Goal: Task Accomplishment & Management: Complete application form

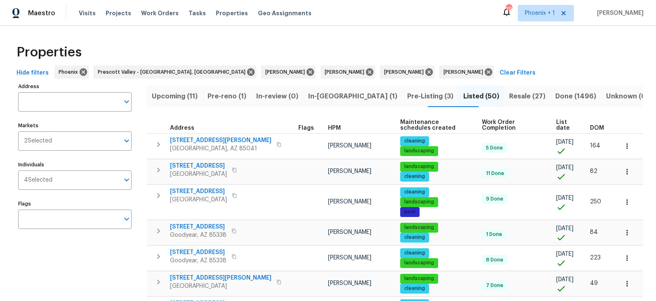
click at [599, 125] on span "DOM" at bounding box center [597, 128] width 14 height 6
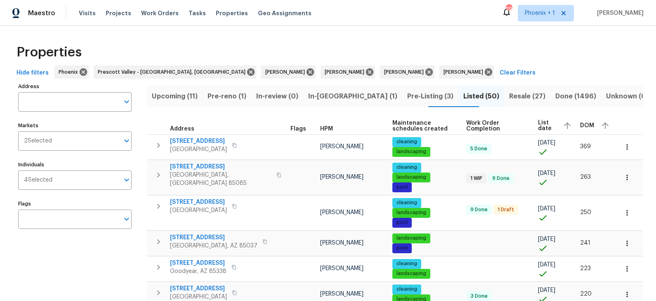
click at [599, 122] on div "DOM" at bounding box center [595, 126] width 31 height 12
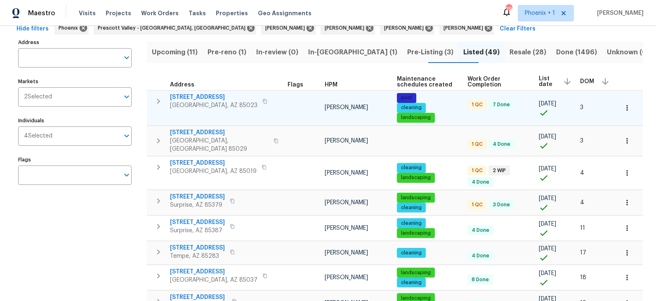
scroll to position [46, 0]
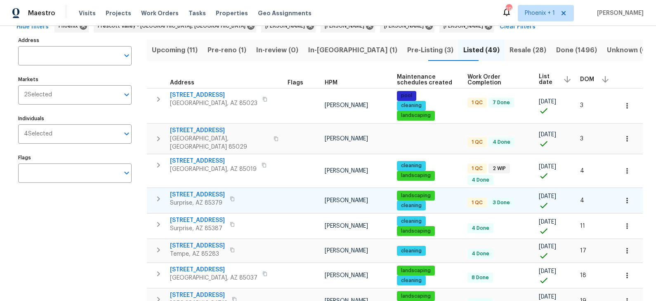
click at [233, 197] on icon "button" at bounding box center [232, 199] width 4 height 5
click at [209, 191] on span "14851 W Larkspur Dr" at bounding box center [197, 195] width 55 height 8
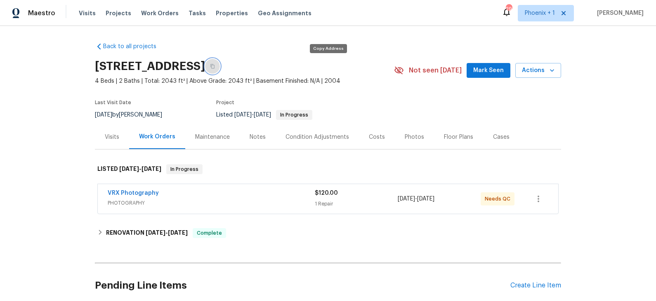
click at [215, 65] on icon "button" at bounding box center [212, 66] width 5 height 5
click at [548, 71] on icon "button" at bounding box center [552, 70] width 8 height 8
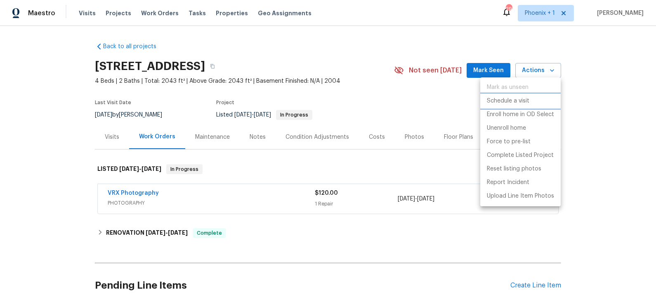
click at [523, 100] on p "Schedule a visit" at bounding box center [508, 101] width 42 height 9
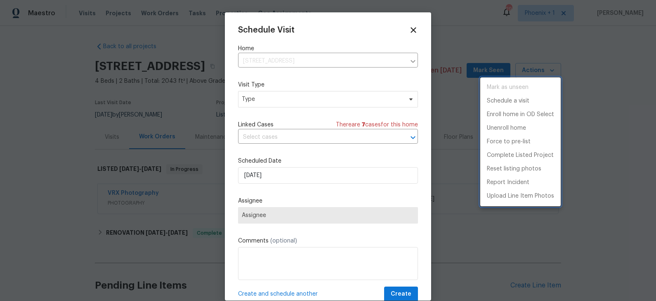
click at [337, 99] on div at bounding box center [328, 150] width 656 height 301
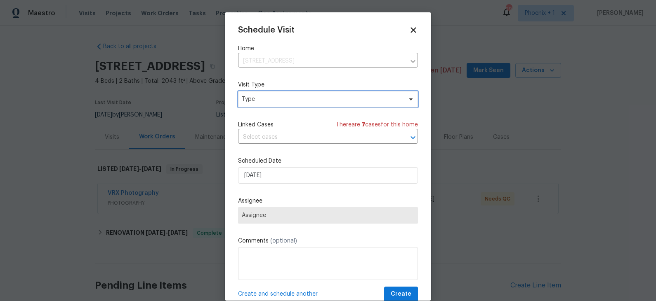
click at [321, 103] on span "Type" at bounding box center [322, 99] width 160 height 8
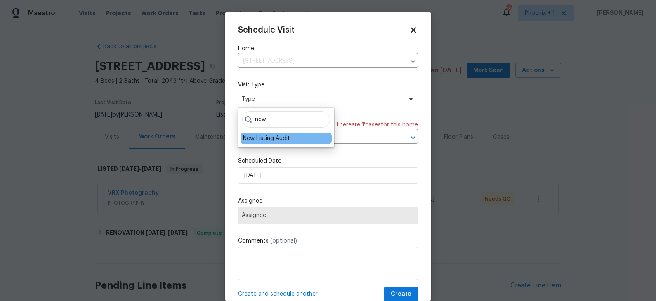
type input "new"
click at [278, 140] on div "New Listing Audit" at bounding box center [266, 138] width 47 height 8
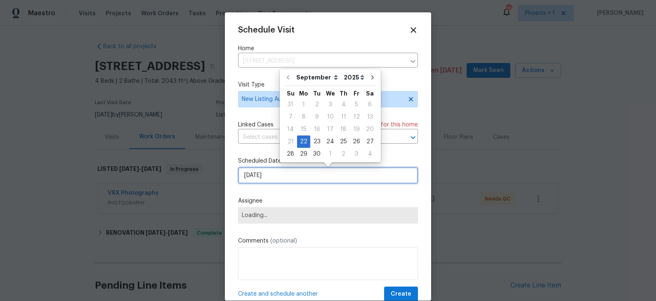
click at [260, 178] on input "[DATE]" at bounding box center [328, 175] width 180 height 16
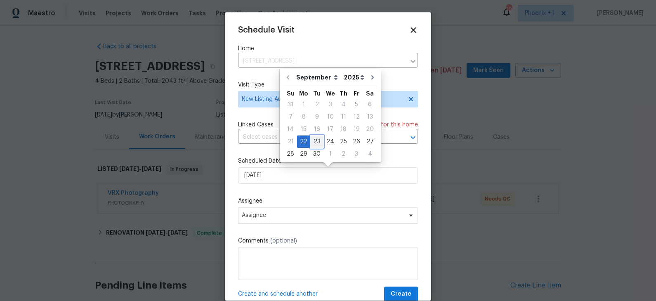
click at [316, 143] on div "23" at bounding box center [316, 142] width 13 height 12
type input "[DATE]"
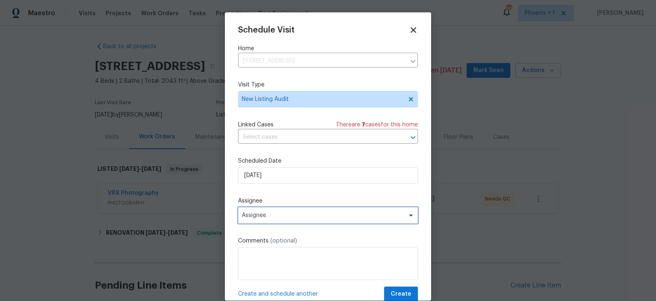
click at [290, 214] on span "Assignee" at bounding box center [323, 215] width 162 height 7
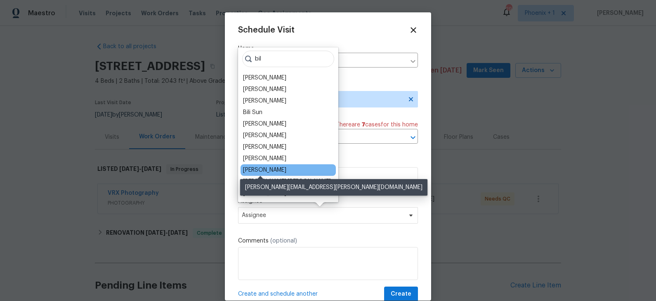
type input "bil"
click at [272, 171] on div "[PERSON_NAME]" at bounding box center [264, 170] width 43 height 8
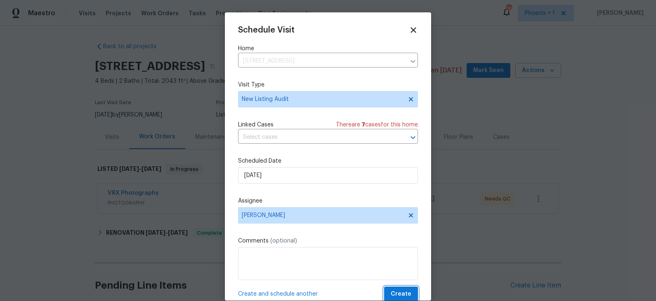
click at [400, 294] on span "Create" at bounding box center [400, 294] width 21 height 10
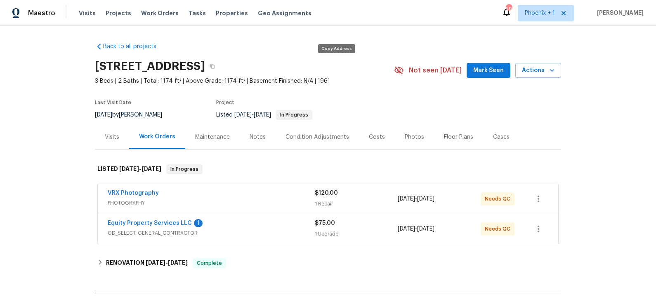
click at [215, 65] on icon "button" at bounding box center [212, 66] width 5 height 5
click at [542, 70] on span "Actions" at bounding box center [538, 71] width 33 height 10
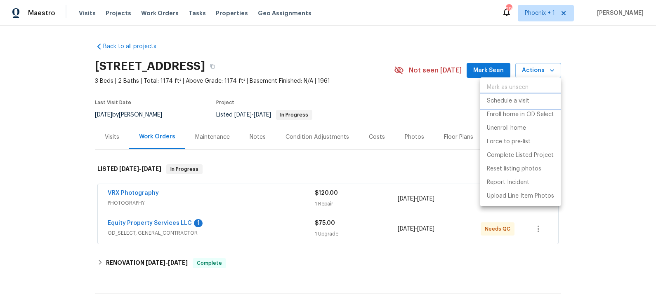
click at [519, 101] on p "Schedule a visit" at bounding box center [508, 101] width 42 height 9
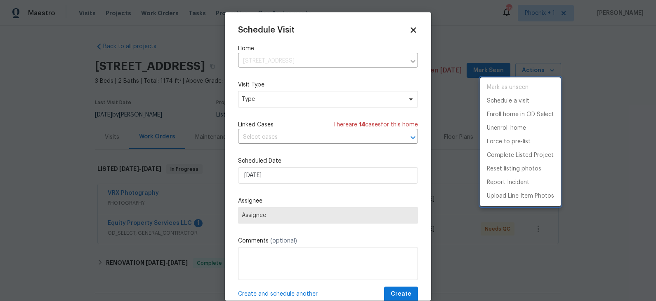
click at [331, 97] on div at bounding box center [328, 150] width 656 height 301
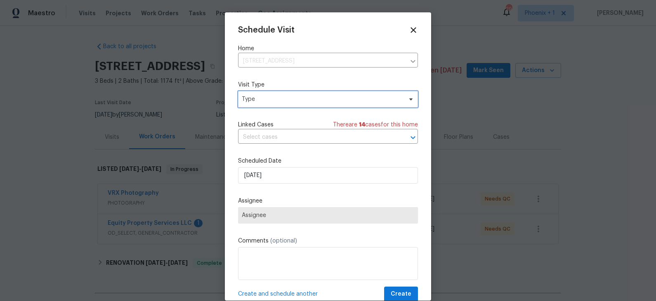
click at [315, 98] on span "Type" at bounding box center [322, 99] width 160 height 8
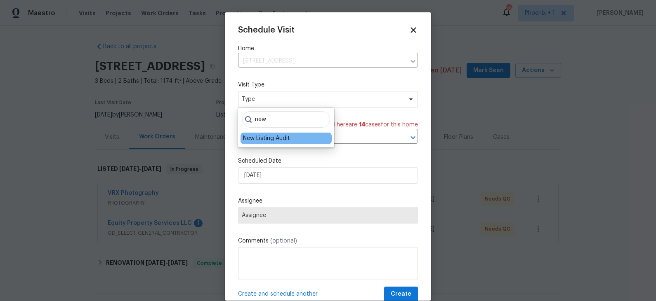
type input "new"
click at [280, 136] on div "New Listing Audit" at bounding box center [266, 138] width 47 height 8
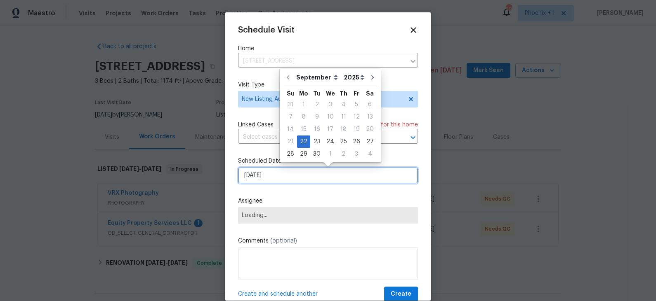
click at [266, 178] on input "[DATE]" at bounding box center [328, 175] width 180 height 16
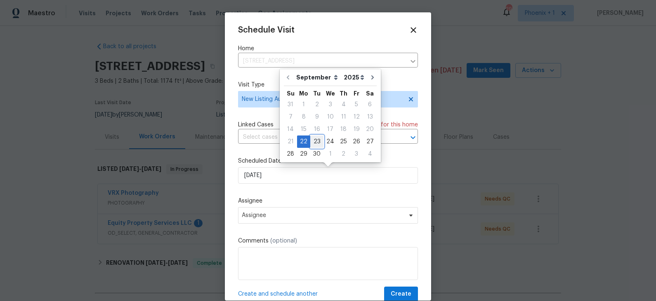
click at [316, 142] on div "23" at bounding box center [316, 142] width 13 height 12
type input "9/23/2025"
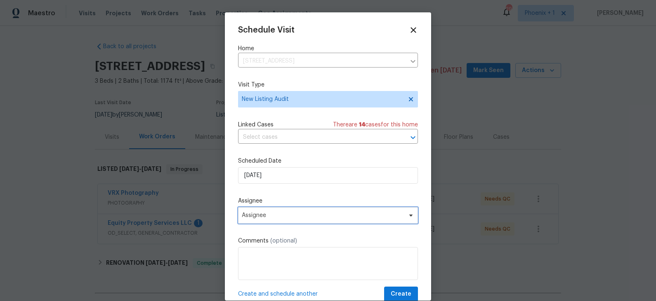
click at [284, 214] on span "Assignee" at bounding box center [323, 215] width 162 height 7
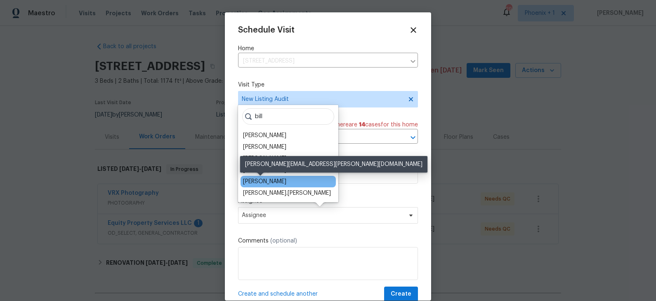
type input "bill"
click at [275, 181] on div "[PERSON_NAME]" at bounding box center [264, 182] width 43 height 8
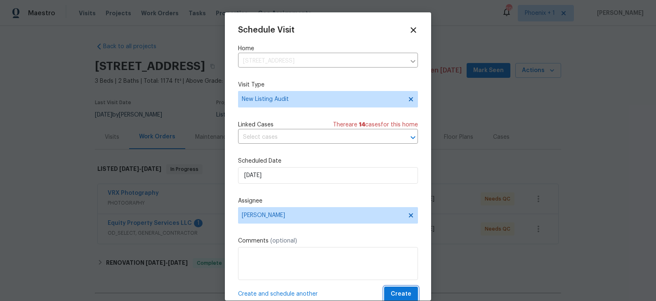
click at [397, 291] on span "Create" at bounding box center [400, 294] width 21 height 10
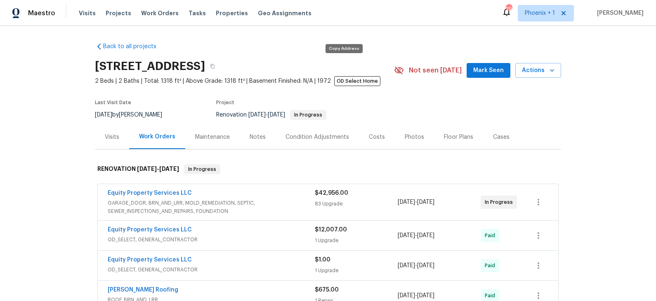
click at [215, 66] on icon "button" at bounding box center [212, 66] width 5 height 5
click at [534, 71] on span "Actions" at bounding box center [538, 71] width 33 height 10
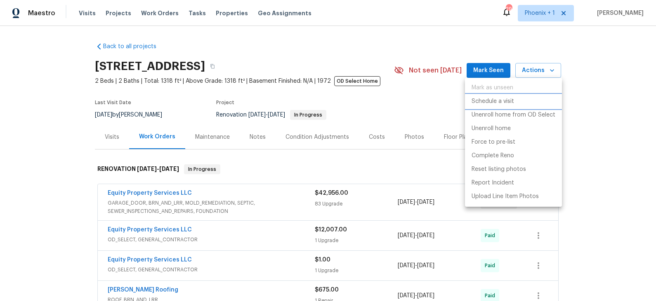
click at [499, 100] on p "Schedule a visit" at bounding box center [492, 101] width 42 height 9
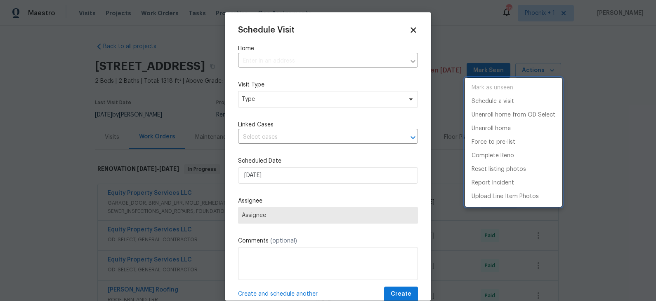
type input "[STREET_ADDRESS]"
click at [326, 104] on div at bounding box center [328, 150] width 656 height 301
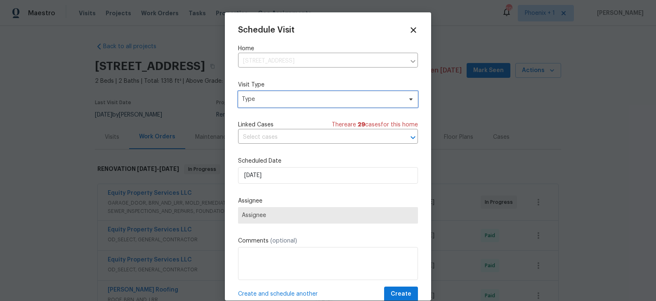
click at [317, 102] on span "Type" at bounding box center [322, 99] width 160 height 8
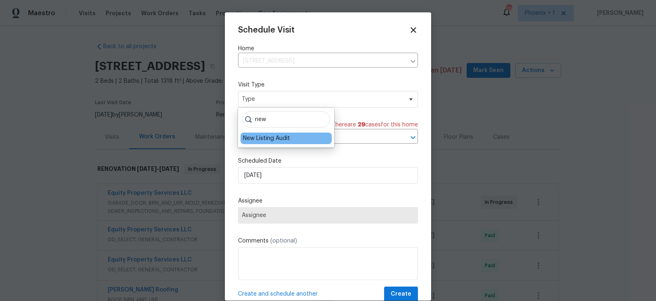
type input "new"
click at [275, 133] on div "New Listing Audit" at bounding box center [285, 139] width 91 height 12
click at [272, 139] on div "New Listing Audit" at bounding box center [266, 138] width 47 height 8
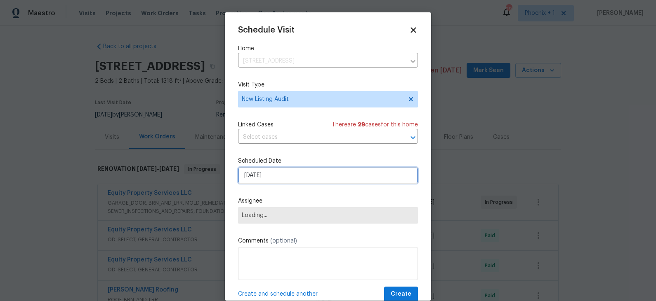
click at [260, 183] on input "[DATE]" at bounding box center [328, 175] width 180 height 16
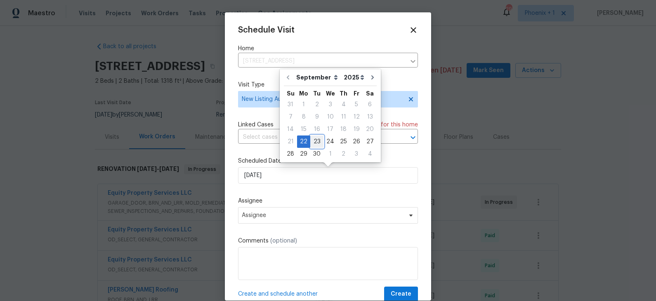
click at [315, 142] on div "23" at bounding box center [316, 142] width 13 height 12
type input "[DATE]"
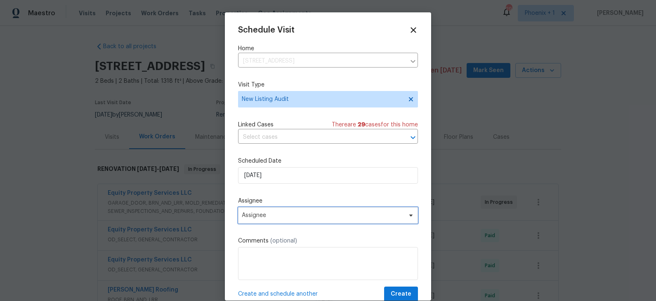
click at [278, 219] on span "Assignee" at bounding box center [323, 215] width 162 height 7
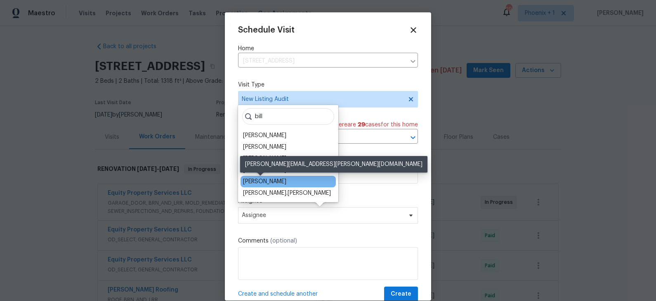
type input "bill"
click at [268, 179] on div "[PERSON_NAME]" at bounding box center [264, 182] width 43 height 8
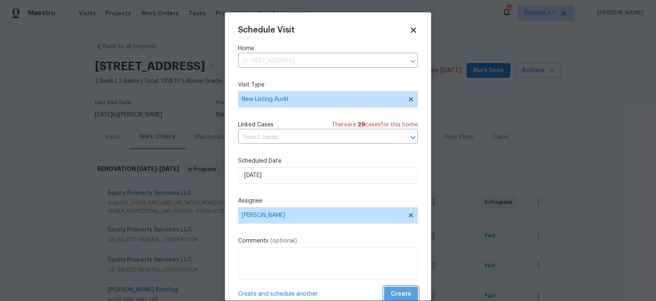
click at [398, 291] on span "Create" at bounding box center [400, 294] width 21 height 10
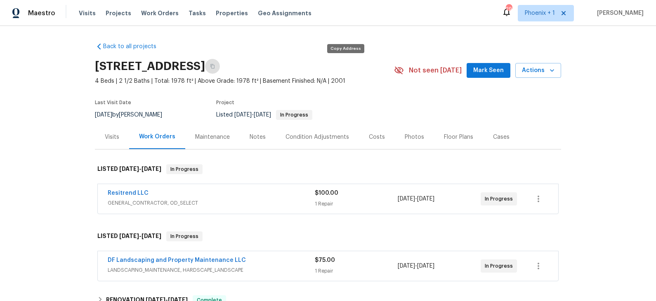
click at [215, 66] on icon "button" at bounding box center [212, 66] width 5 height 5
click at [540, 71] on span "Actions" at bounding box center [538, 71] width 33 height 10
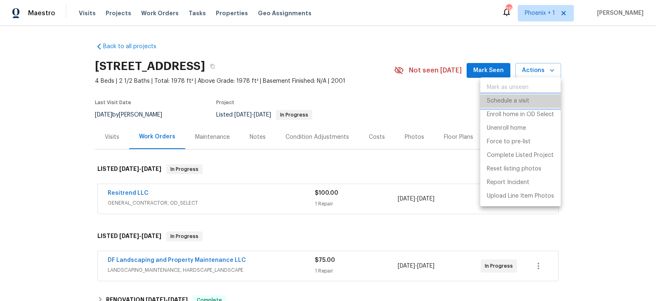
click at [492, 100] on p "Schedule a visit" at bounding box center [508, 101] width 42 height 9
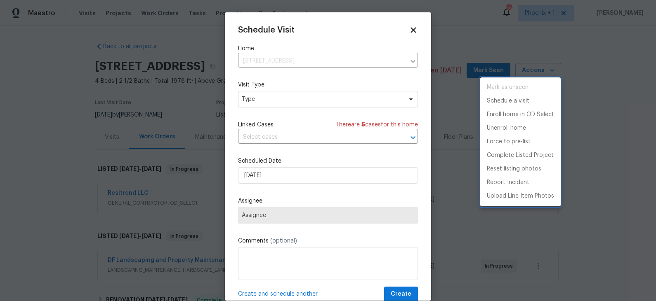
click at [327, 93] on div at bounding box center [328, 150] width 656 height 301
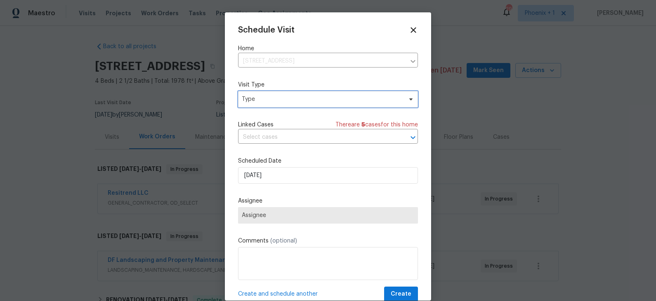
click at [311, 99] on span "Type" at bounding box center [322, 99] width 160 height 8
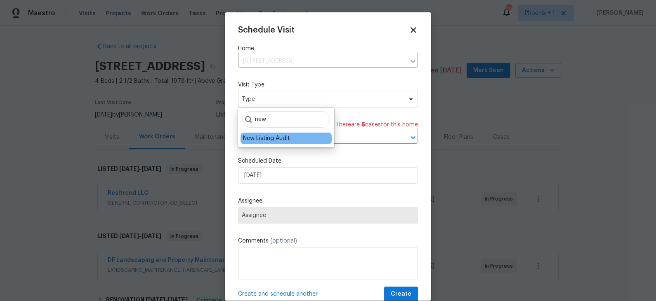
type input "new"
click at [278, 134] on div "New Listing Audit" at bounding box center [285, 139] width 91 height 12
click at [278, 138] on div "New Listing Audit" at bounding box center [266, 138] width 47 height 8
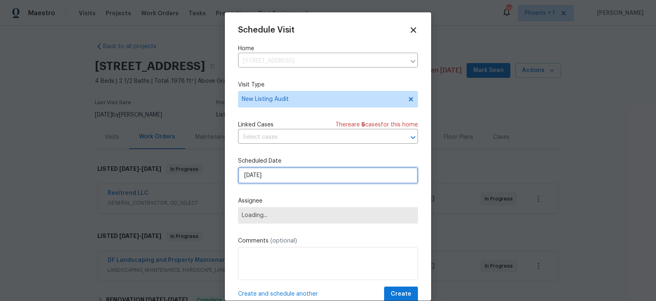
click at [269, 175] on input "9/22/2025" at bounding box center [328, 175] width 180 height 16
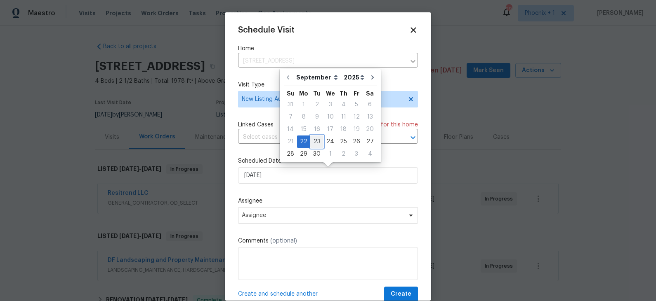
click at [315, 139] on div "23" at bounding box center [316, 142] width 13 height 12
type input "9/23/2025"
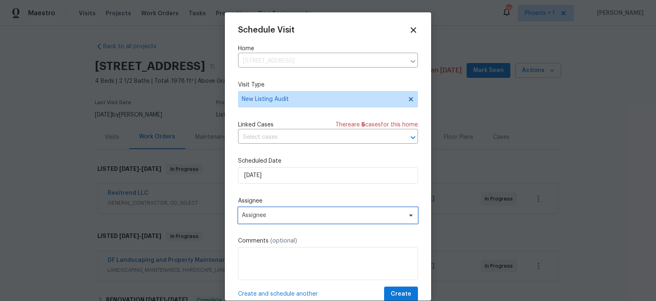
click at [287, 215] on span "Assignee" at bounding box center [323, 215] width 162 height 7
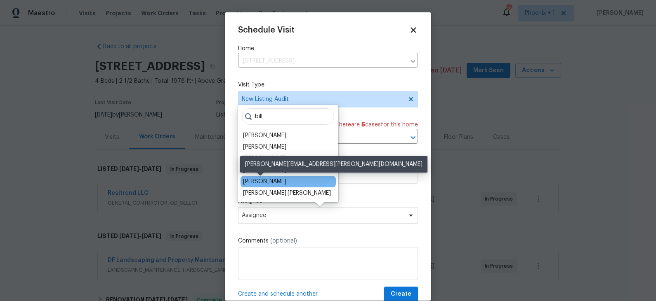
type input "bill"
click at [271, 181] on div "[PERSON_NAME]" at bounding box center [264, 182] width 43 height 8
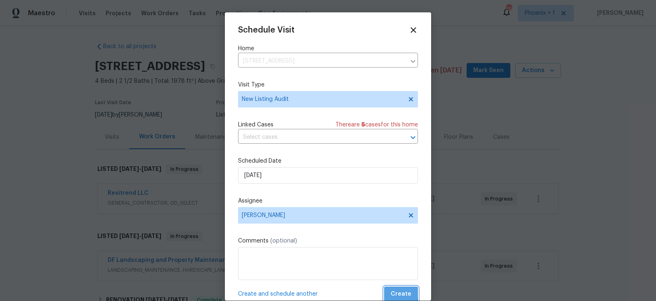
click at [397, 294] on span "Create" at bounding box center [400, 294] width 21 height 10
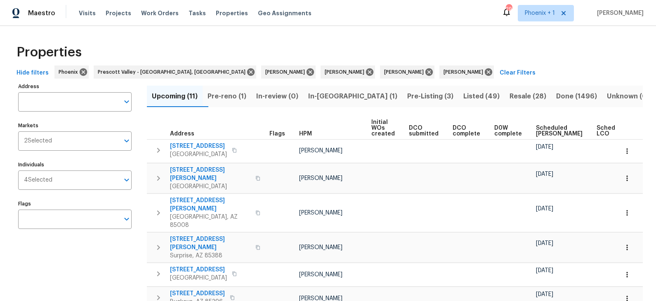
click at [343, 96] on span "In-[GEOGRAPHIC_DATA] (1)" at bounding box center [352, 97] width 89 height 12
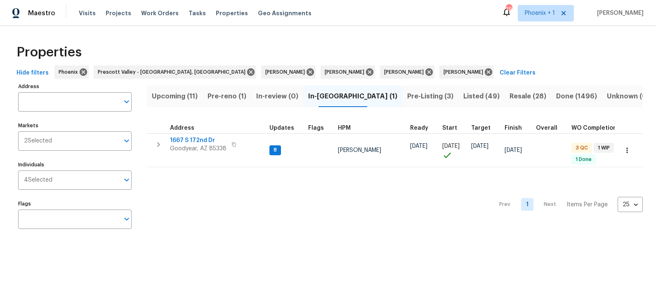
click at [236, 96] on span "Pre-reno (1)" at bounding box center [226, 97] width 39 height 12
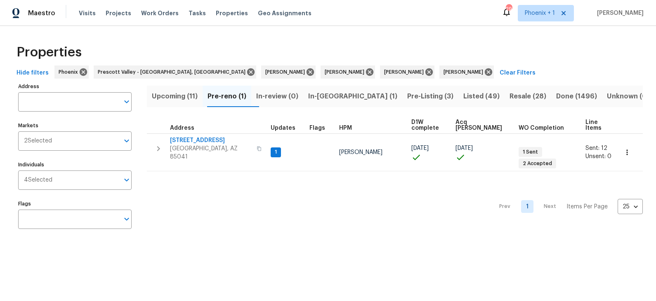
click at [188, 96] on span "Upcoming (11)" at bounding box center [175, 97] width 46 height 12
